Goal: Information Seeking & Learning: Check status

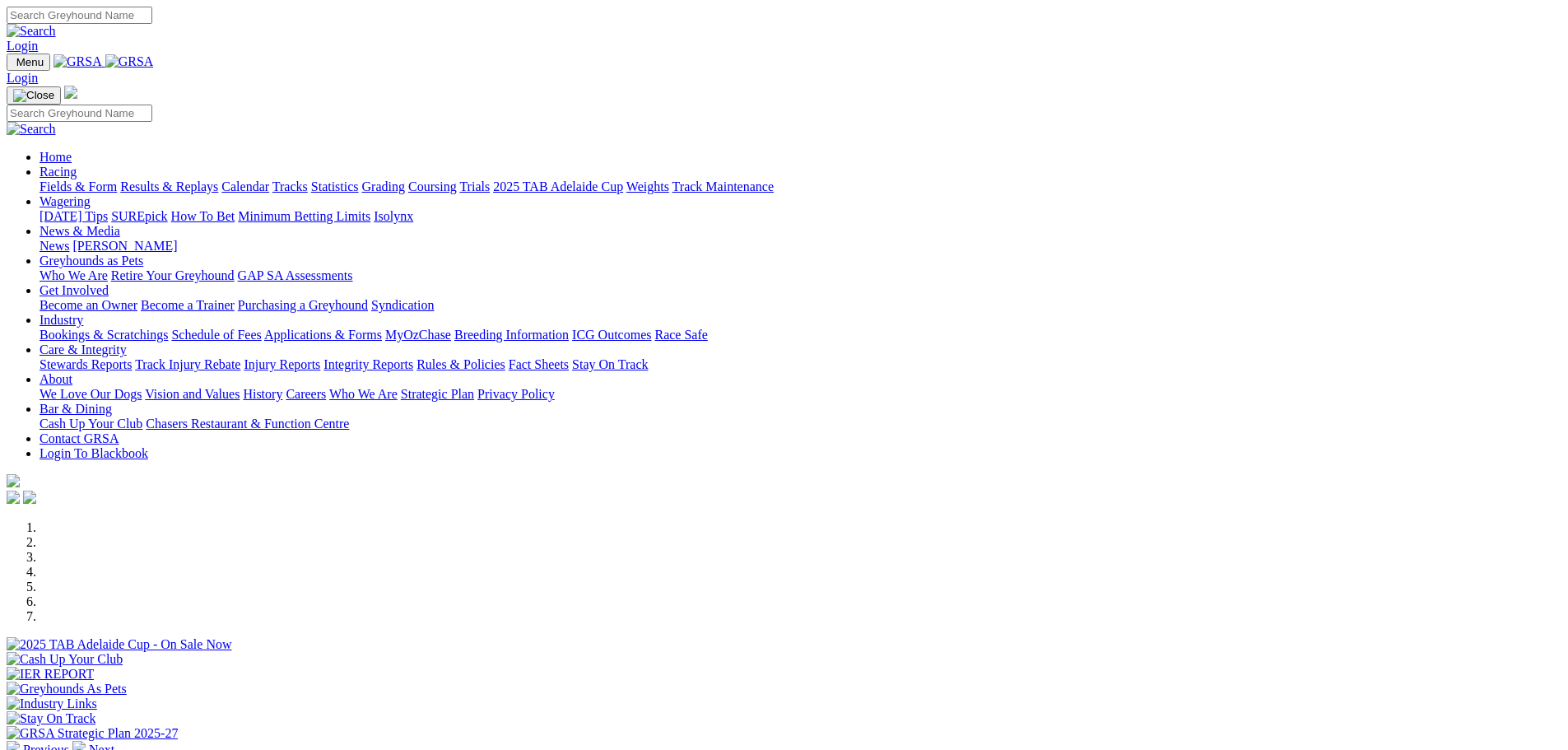
scroll to position [577, 0]
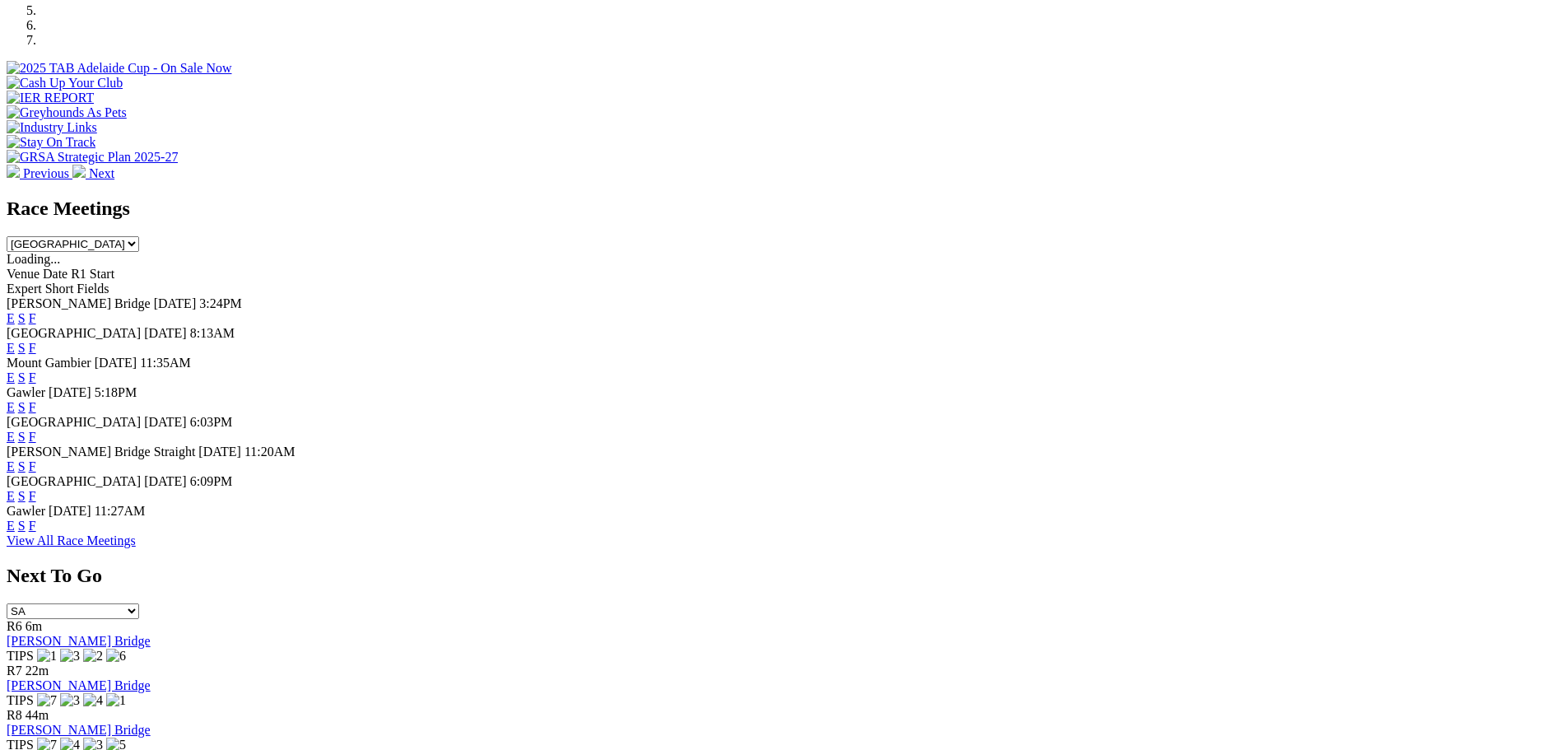
click at [36, 504] on link "F" at bounding box center [33, 496] width 7 height 14
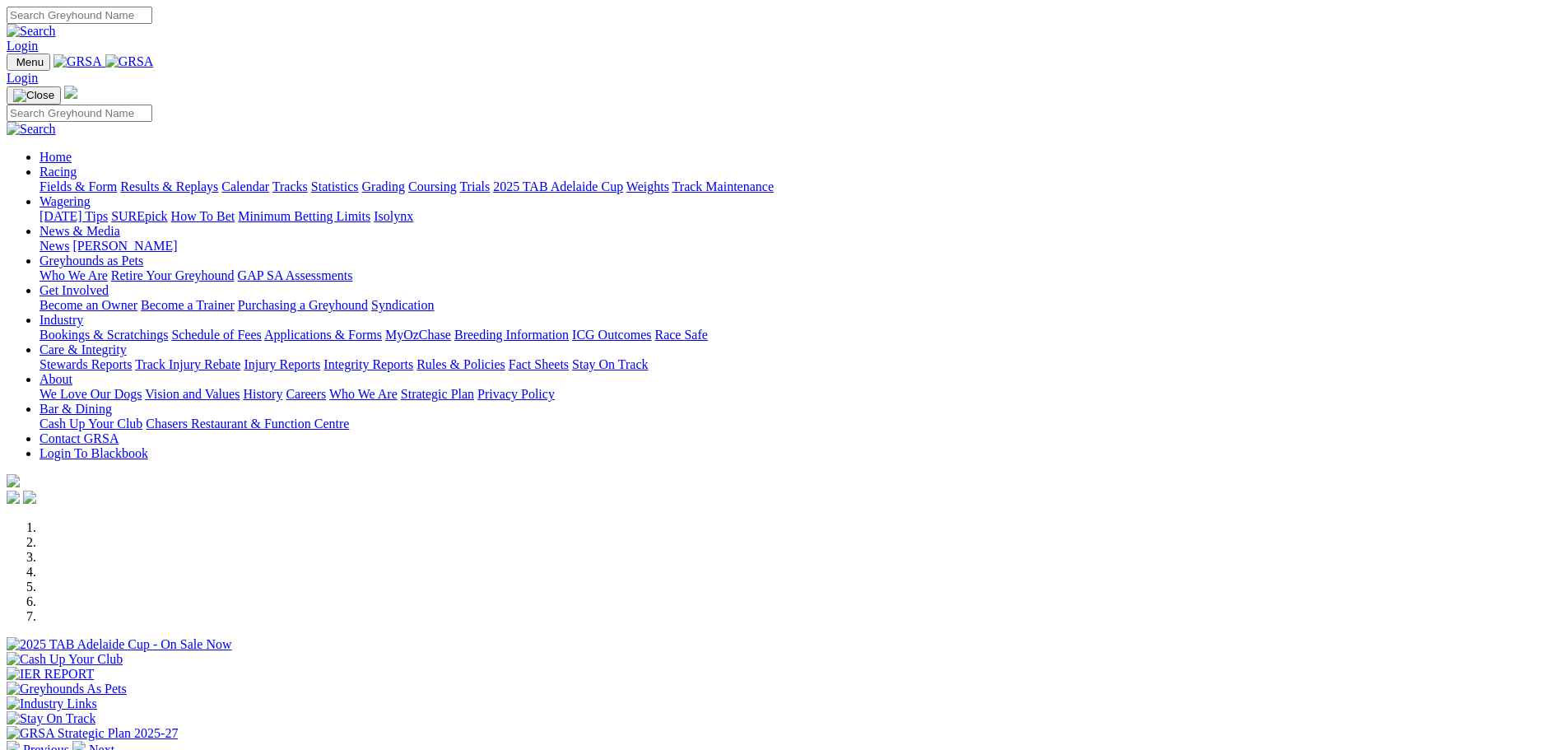
click at [218, 180] on link "Results & Replays" at bounding box center [169, 187] width 98 height 14
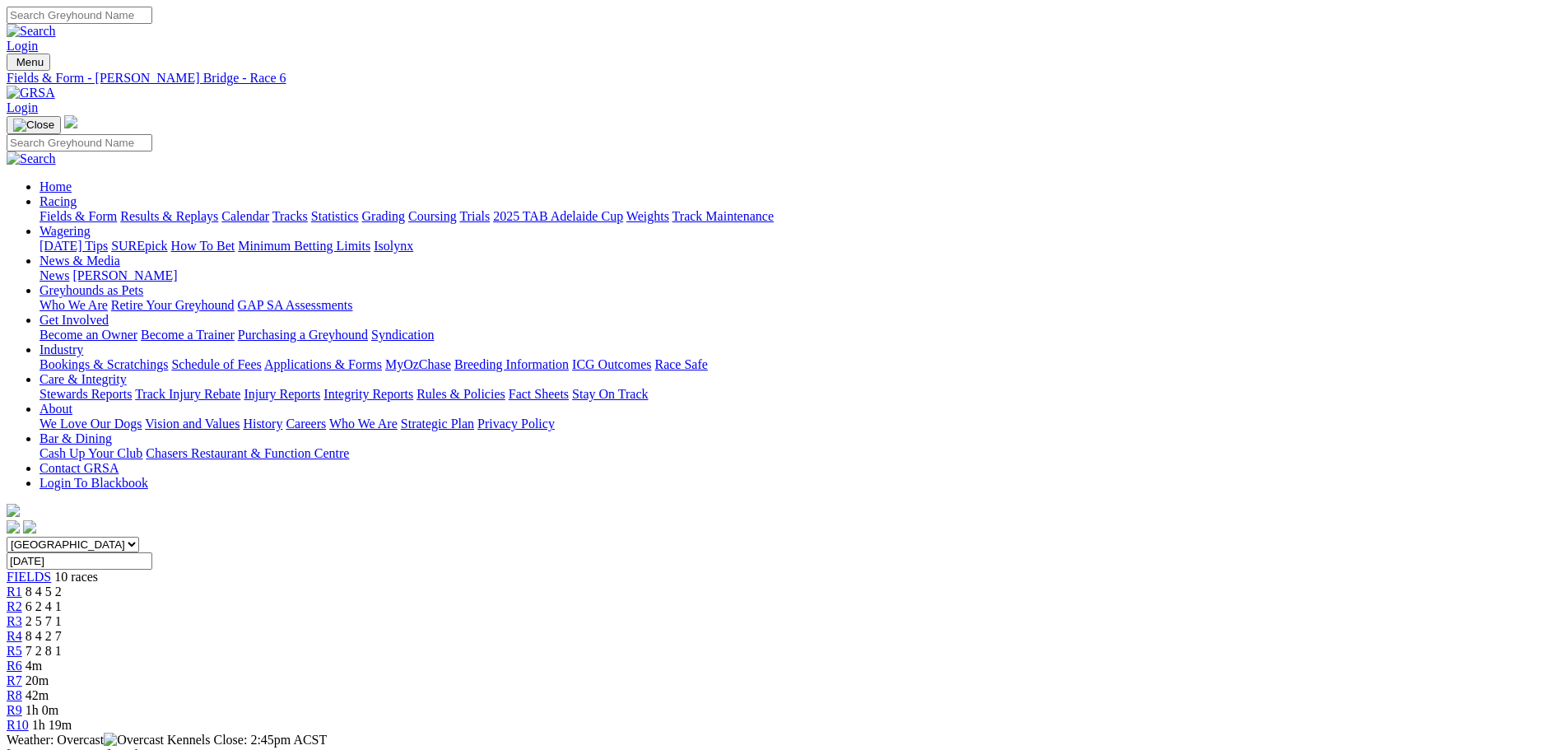
click at [218, 210] on link "Results & Replays" at bounding box center [169, 217] width 98 height 14
